Goal: Task Accomplishment & Management: Complete application form

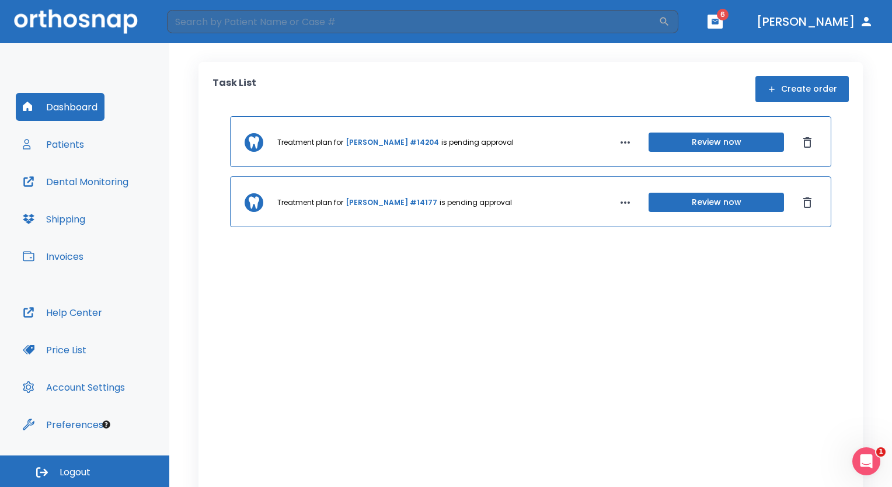
click at [780, 85] on button "Create order" at bounding box center [802, 89] width 93 height 26
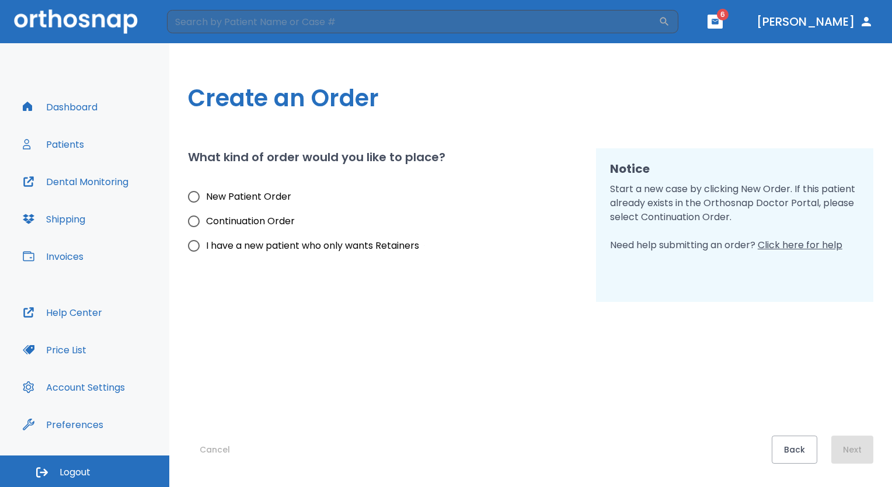
click at [271, 252] on span "I have a new patient who only wants Retainers" at bounding box center [312, 246] width 213 height 14
click at [206, 252] on input "I have a new patient who only wants Retainers" at bounding box center [194, 246] width 25 height 25
radio input "true"
click at [848, 453] on button "Next" at bounding box center [853, 450] width 42 height 28
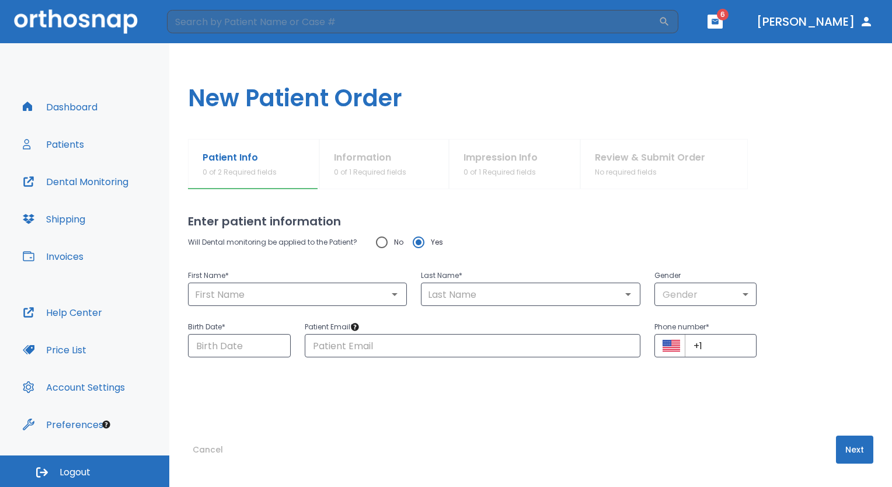
click at [384, 239] on input "No" at bounding box center [382, 242] width 25 height 25
radio input "true"
click at [238, 293] on input "text" at bounding box center [298, 294] width 212 height 16
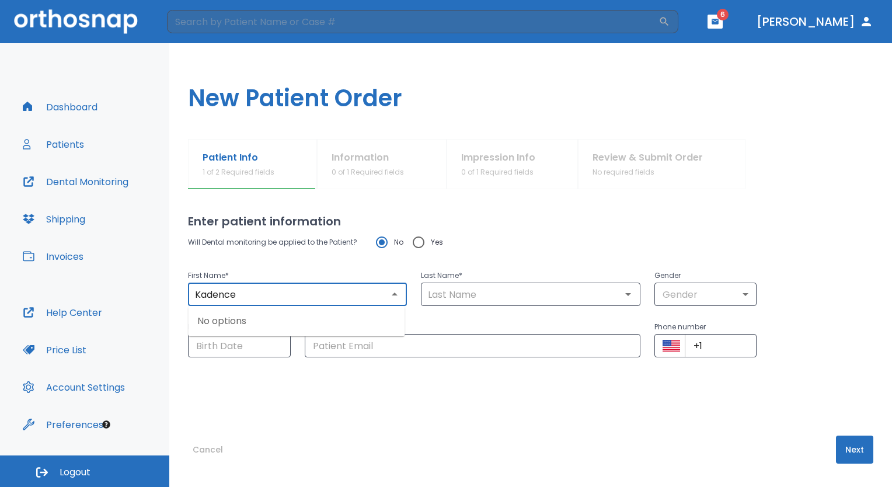
type input "Kadence"
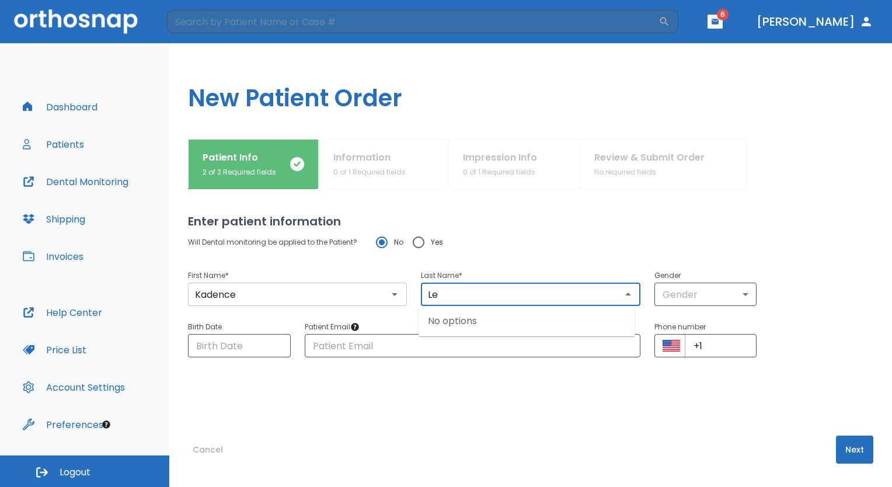
type input "Le"
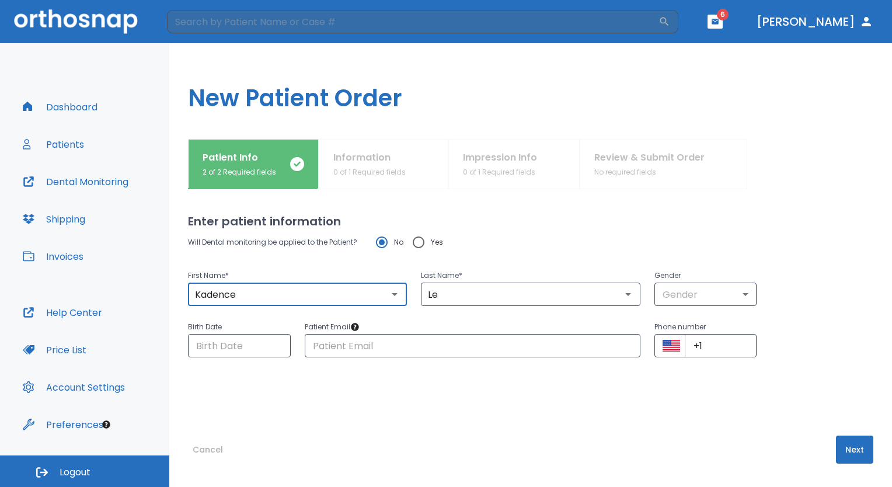
click at [246, 300] on input "Kadence" at bounding box center [298, 294] width 212 height 16
click at [727, 286] on body "​ 6 [PERSON_NAME] Dashboard Patients Dental Monitoring Shipping Invoices Help C…" at bounding box center [446, 243] width 892 height 487
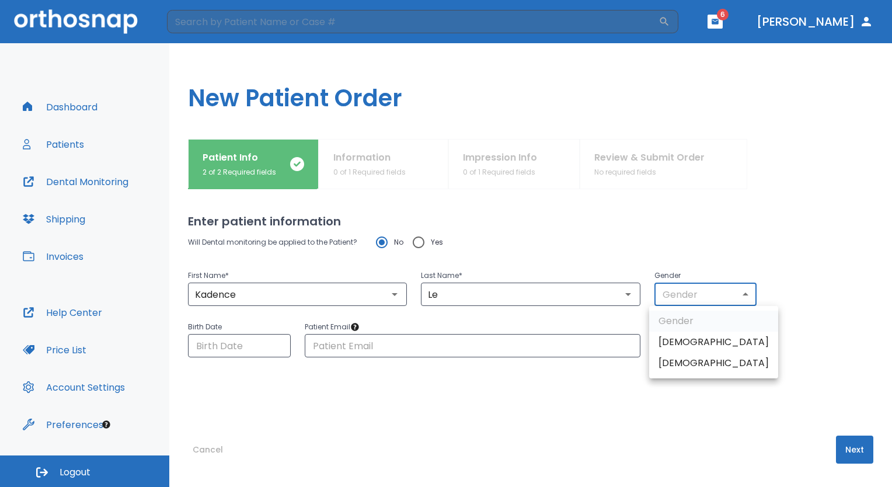
click at [693, 366] on li "[DEMOGRAPHIC_DATA]" at bounding box center [713, 363] width 129 height 21
type input "0"
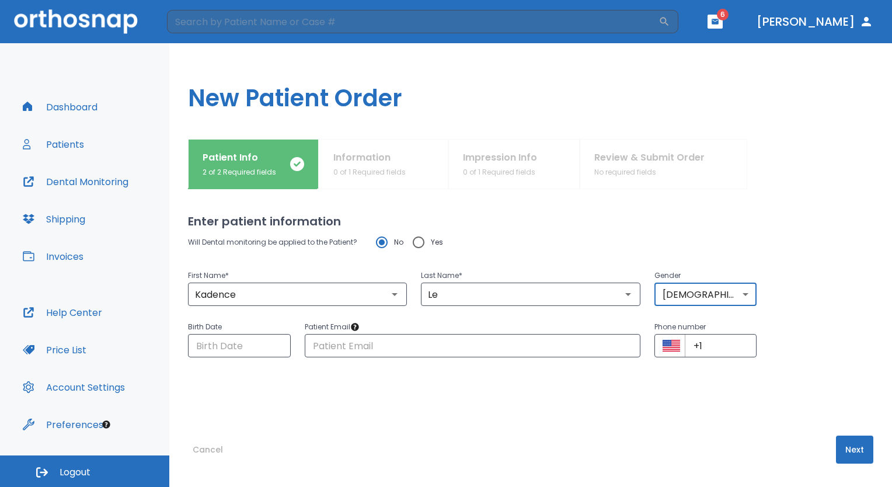
click at [551, 405] on div "Enter patient information Will Dental monitoring be applied to the Patient? No …" at bounding box center [531, 338] width 686 height 298
click at [256, 347] on input "Choose date" at bounding box center [239, 345] width 103 height 23
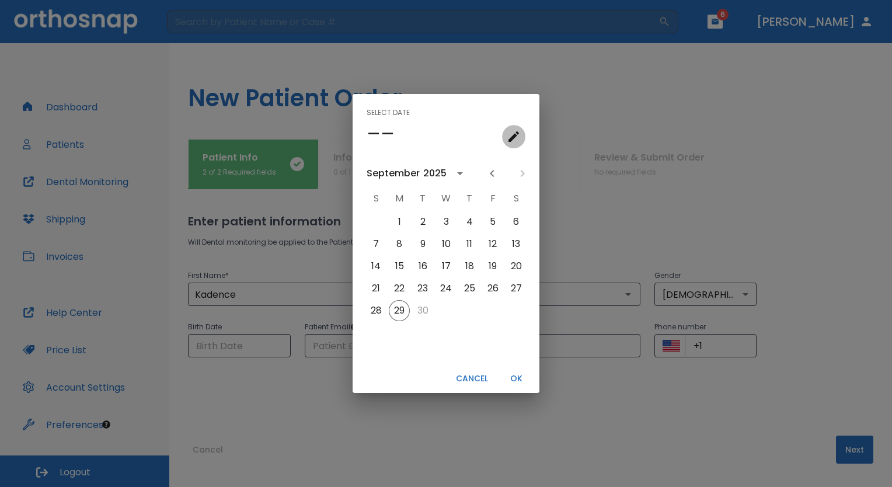
click at [507, 138] on icon "calendar view is open, go to text input view" at bounding box center [514, 137] width 14 height 14
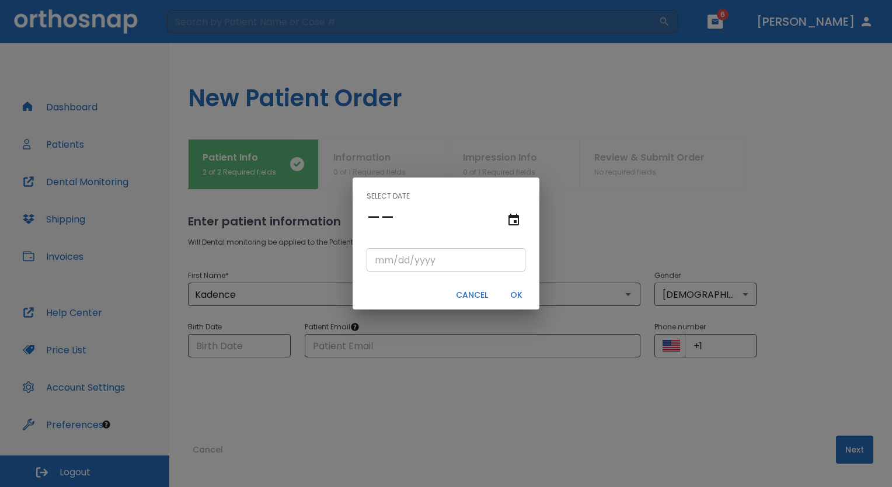
drag, startPoint x: 387, startPoint y: 253, endPoint x: 387, endPoint y: 260, distance: 6.4
click at [387, 253] on input "tel" at bounding box center [446, 259] width 159 height 23
type input "02/05/"
type input "02/05/0002"
type input "02/05/2"
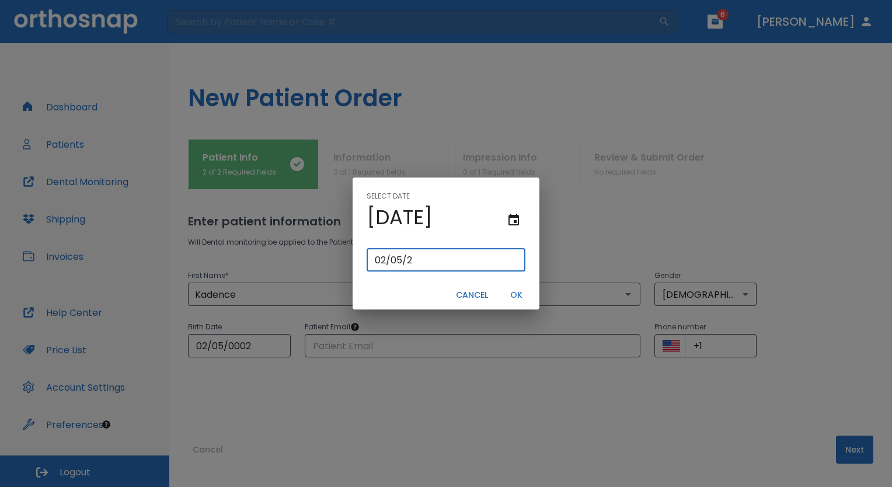
type input "02/05/0020"
type input "[DATE]"
type input "02/05/0200"
type input "02/05/200"
type input "[DATE]"
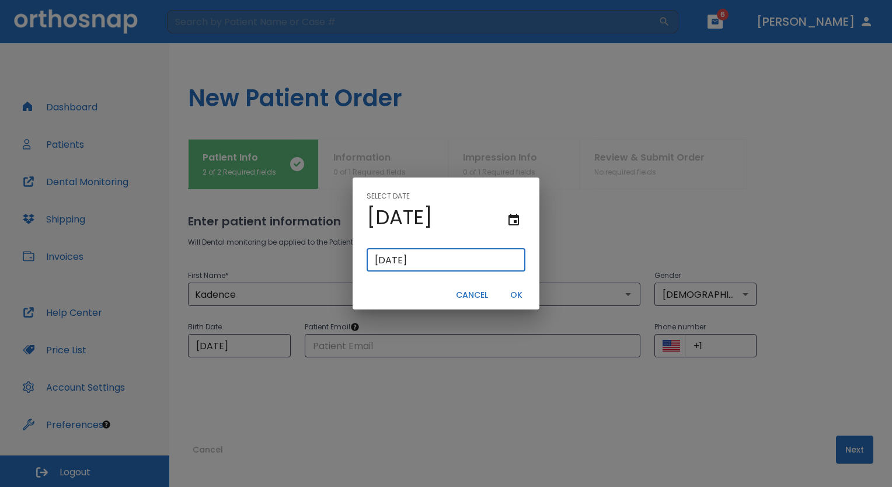
type input "[DATE]"
click at [520, 291] on button "OK" at bounding box center [516, 295] width 37 height 19
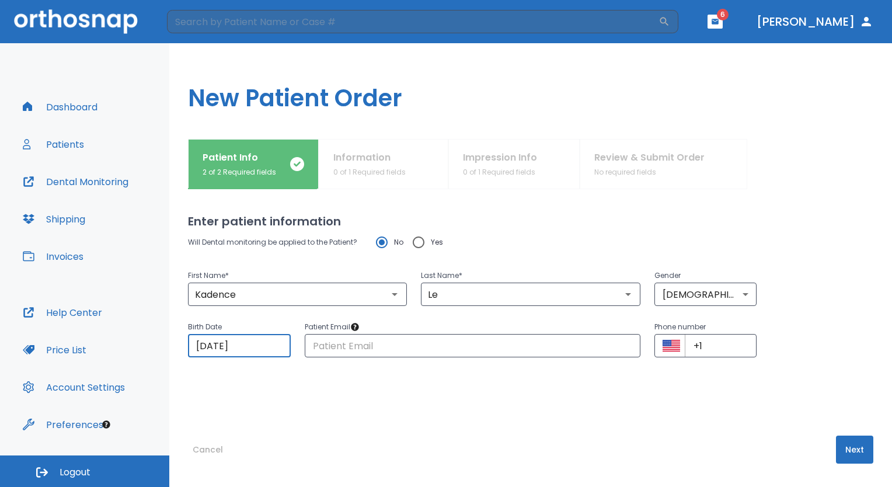
click at [740, 381] on div "Will Dental monitoring be applied to the Patient? No Yes First Name * [PERSON_N…" at bounding box center [531, 309] width 686 height 159
click at [352, 326] on icon "Tooltip anchor" at bounding box center [356, 327] width 8 height 8
click at [704, 413] on div "Enter patient information Will Dental monitoring be applied to the Patient? No …" at bounding box center [531, 338] width 686 height 298
click at [840, 449] on button "Next" at bounding box center [854, 450] width 37 height 28
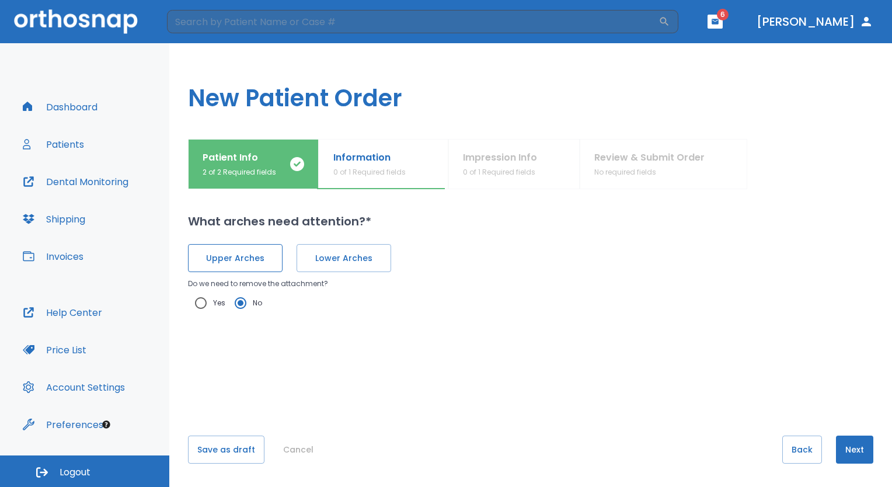
click at [258, 260] on span "Upper Arches" at bounding box center [235, 258] width 70 height 12
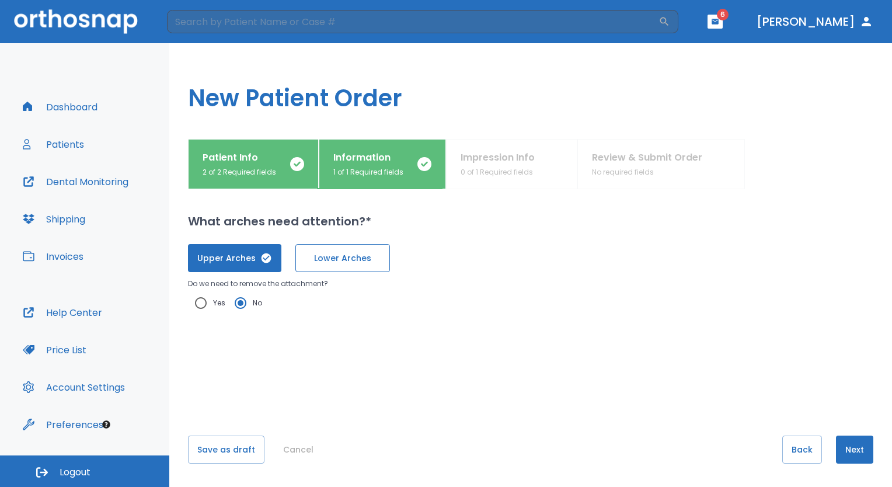
click at [328, 260] on span "Lower Arches" at bounding box center [343, 258] width 70 height 12
click at [844, 450] on button "Next" at bounding box center [854, 450] width 37 height 28
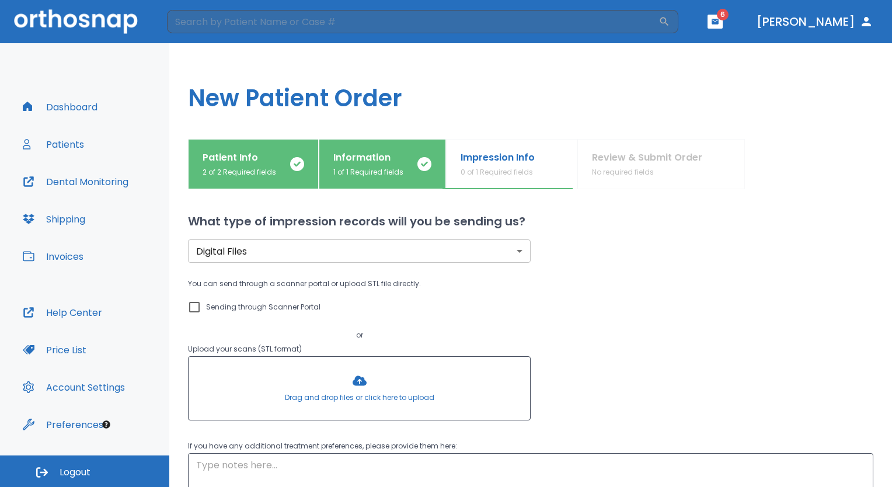
click at [187, 301] on input "Sending through Scanner Portal" at bounding box center [194, 307] width 14 height 14
checkbox input "true"
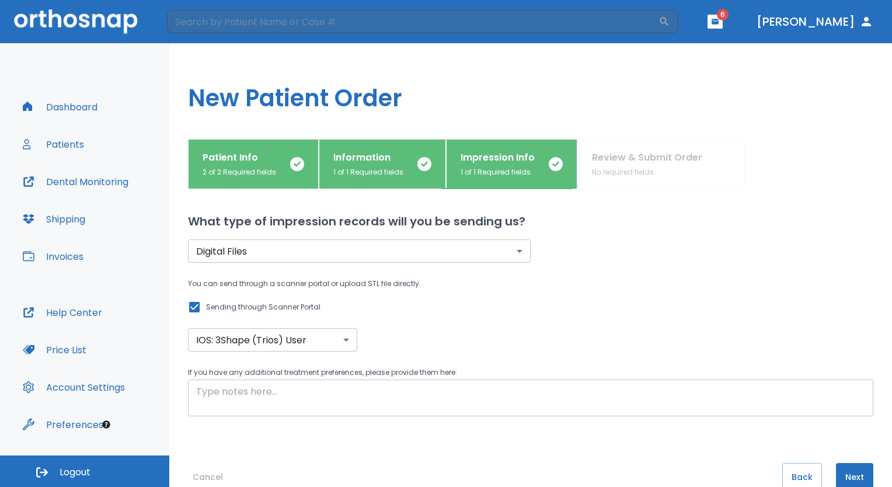
click at [364, 388] on textarea at bounding box center [530, 398] width 669 height 27
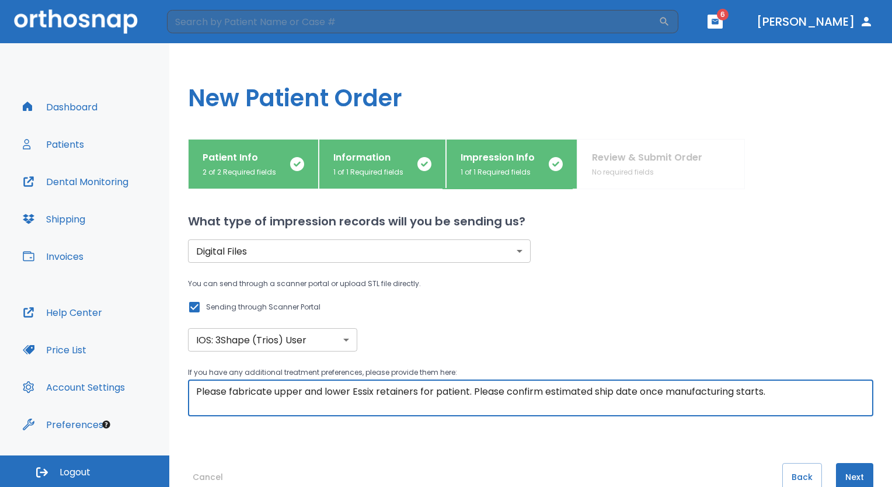
type textarea "Please fabricate upper and lower Essix retainers for patient. Please confirm es…"
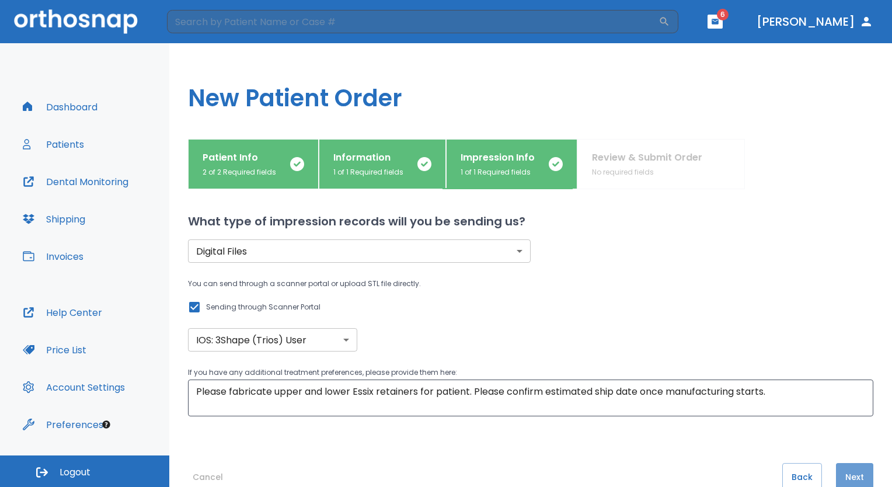
click at [845, 480] on button "Next" at bounding box center [854, 477] width 37 height 28
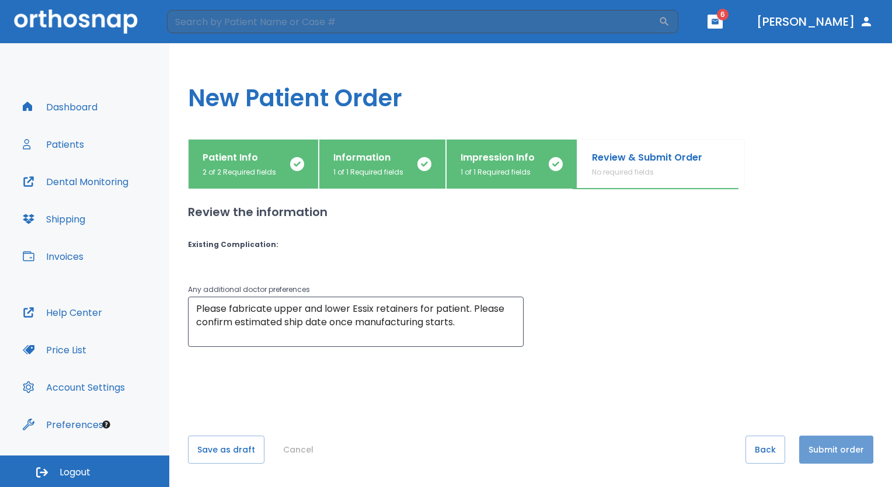
click at [812, 448] on button "Submit order" at bounding box center [836, 450] width 74 height 28
